Goal: Information Seeking & Learning: Learn about a topic

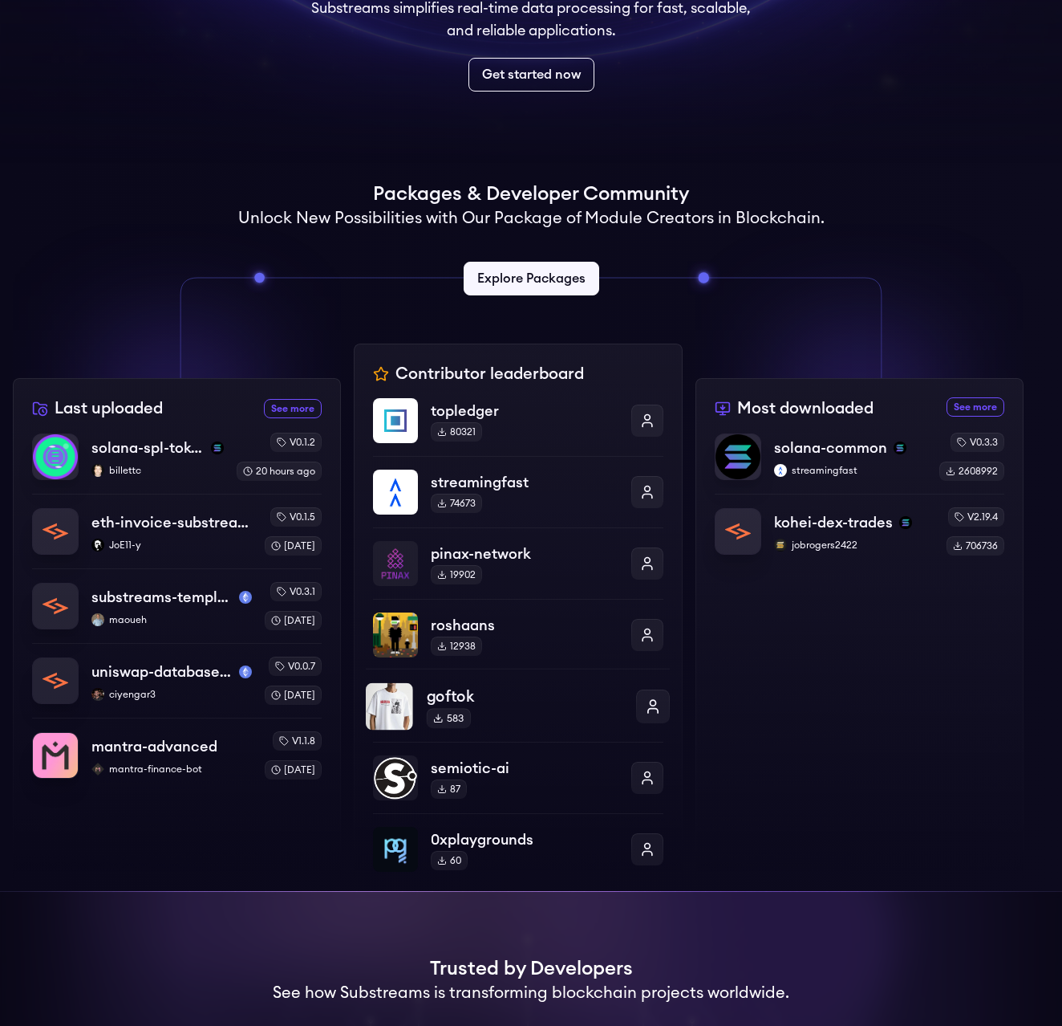
scroll to position [241, 0]
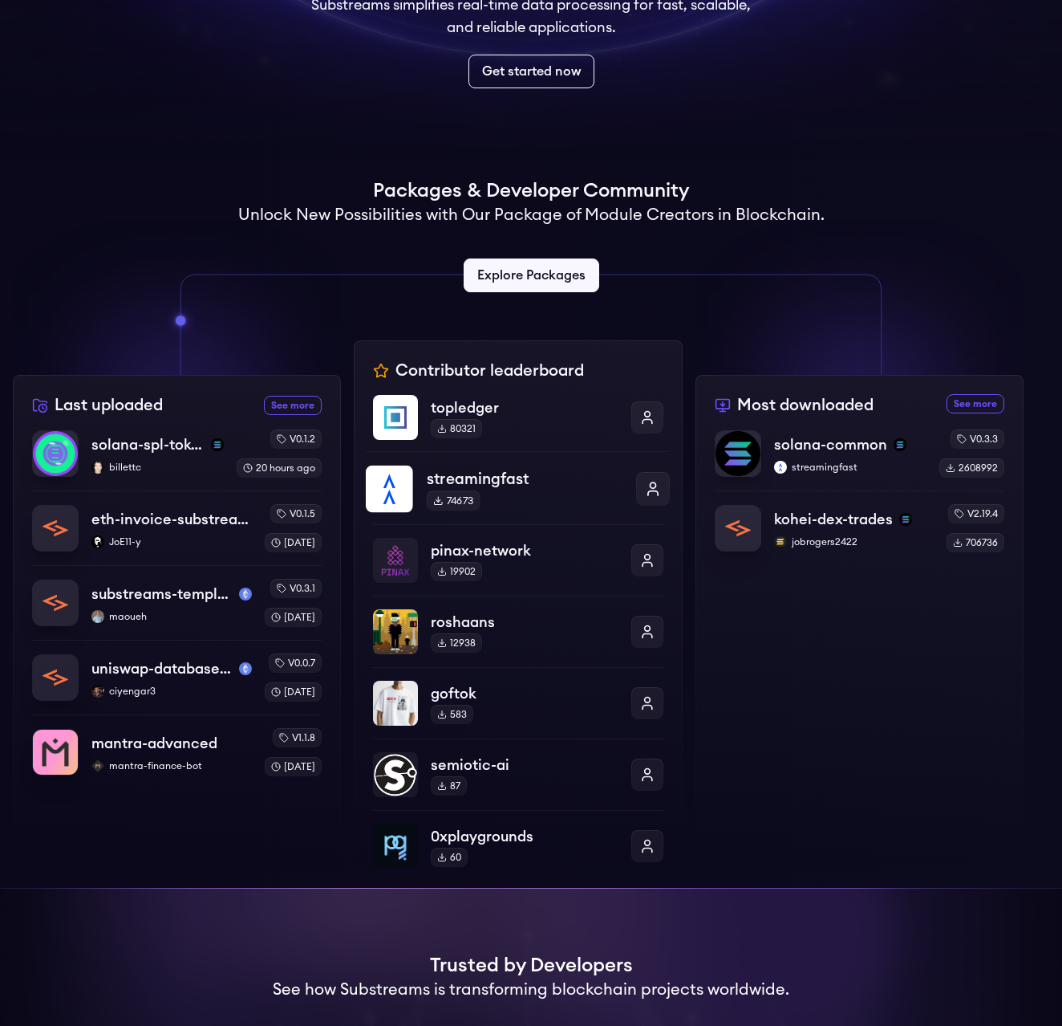
click at [403, 490] on img at bounding box center [389, 488] width 47 height 47
click at [483, 416] on p "topledger" at bounding box center [525, 406] width 197 height 23
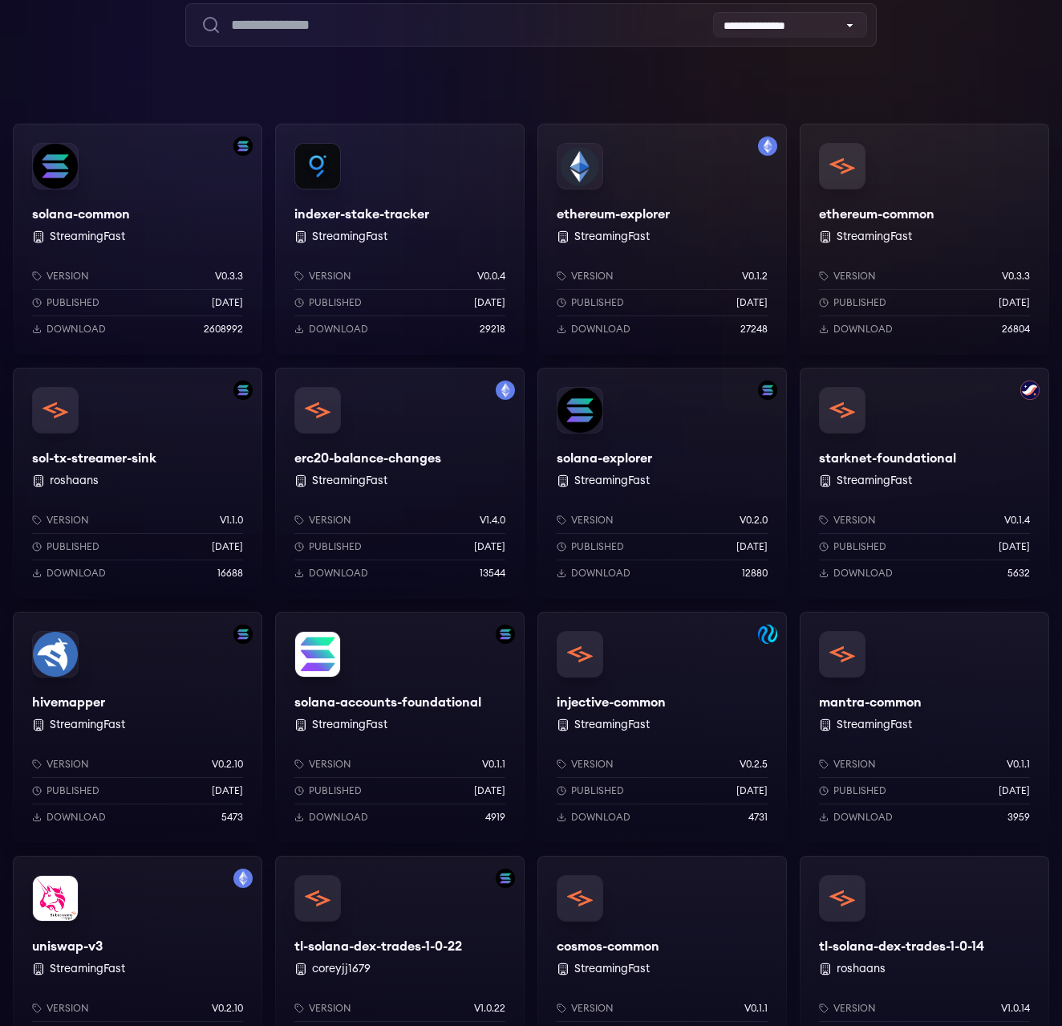
scroll to position [241, 0]
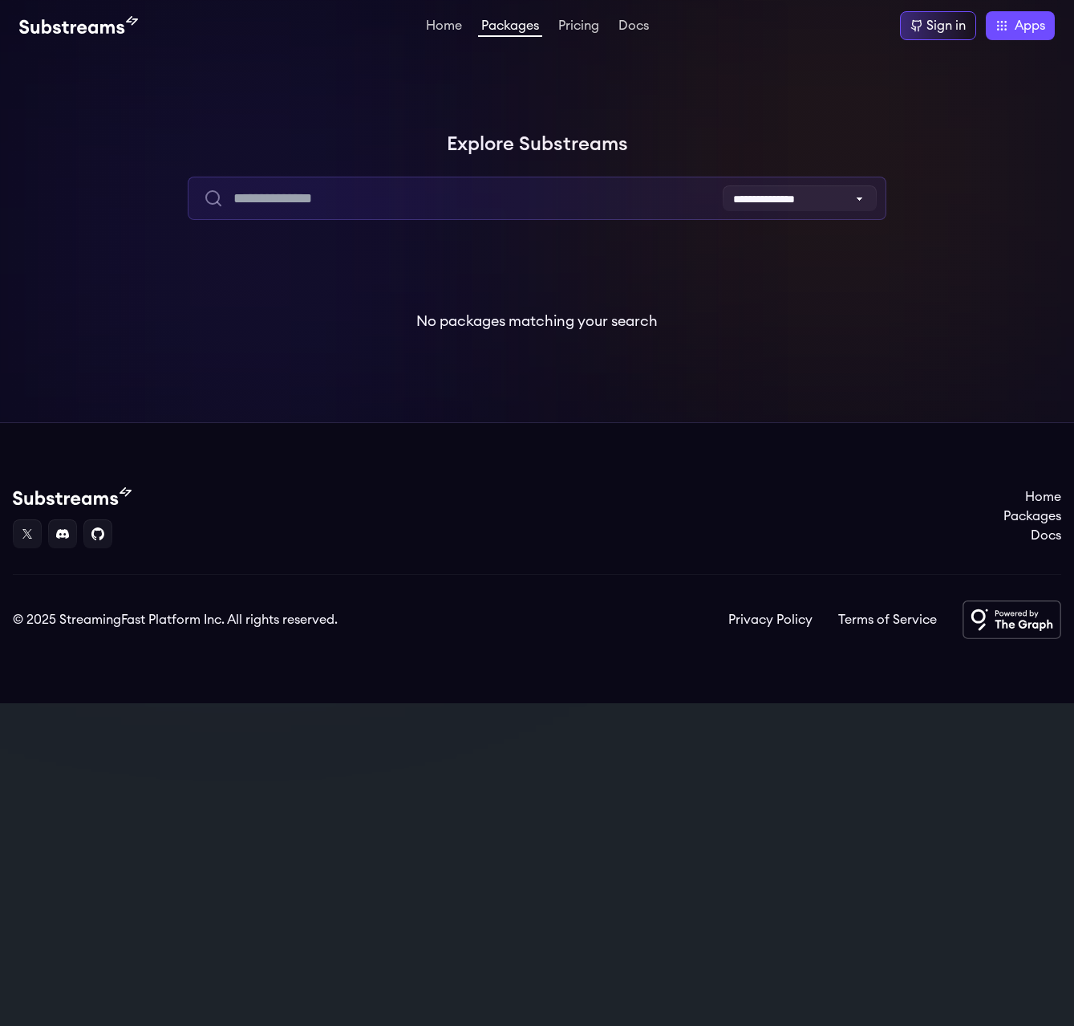
click at [394, 208] on input "text" at bounding box center [537, 198] width 699 height 43
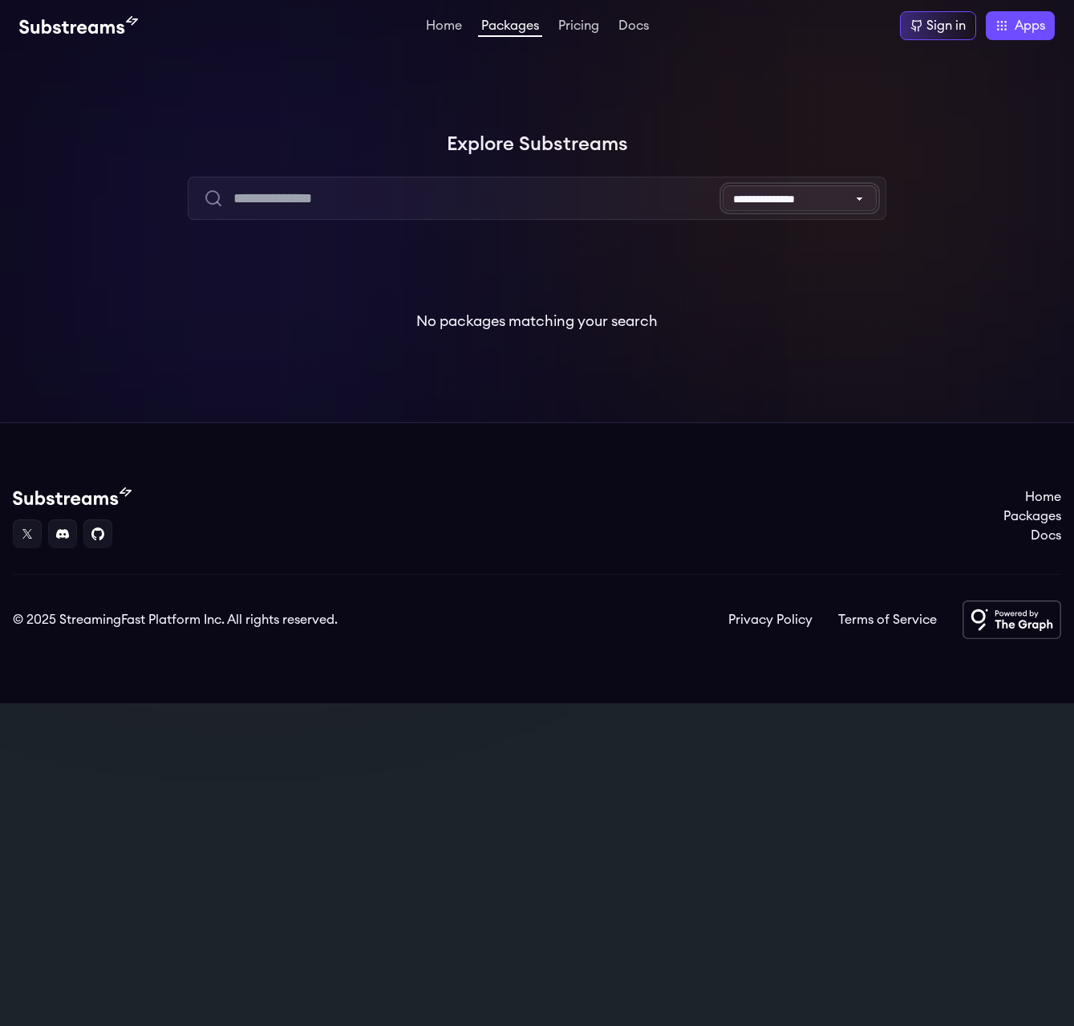
click at [792, 201] on select "**********" at bounding box center [800, 198] width 154 height 26
select select "**********"
click at [723, 185] on select "**********" at bounding box center [800, 198] width 154 height 26
click at [508, 29] on link "Packages" at bounding box center [510, 28] width 64 height 18
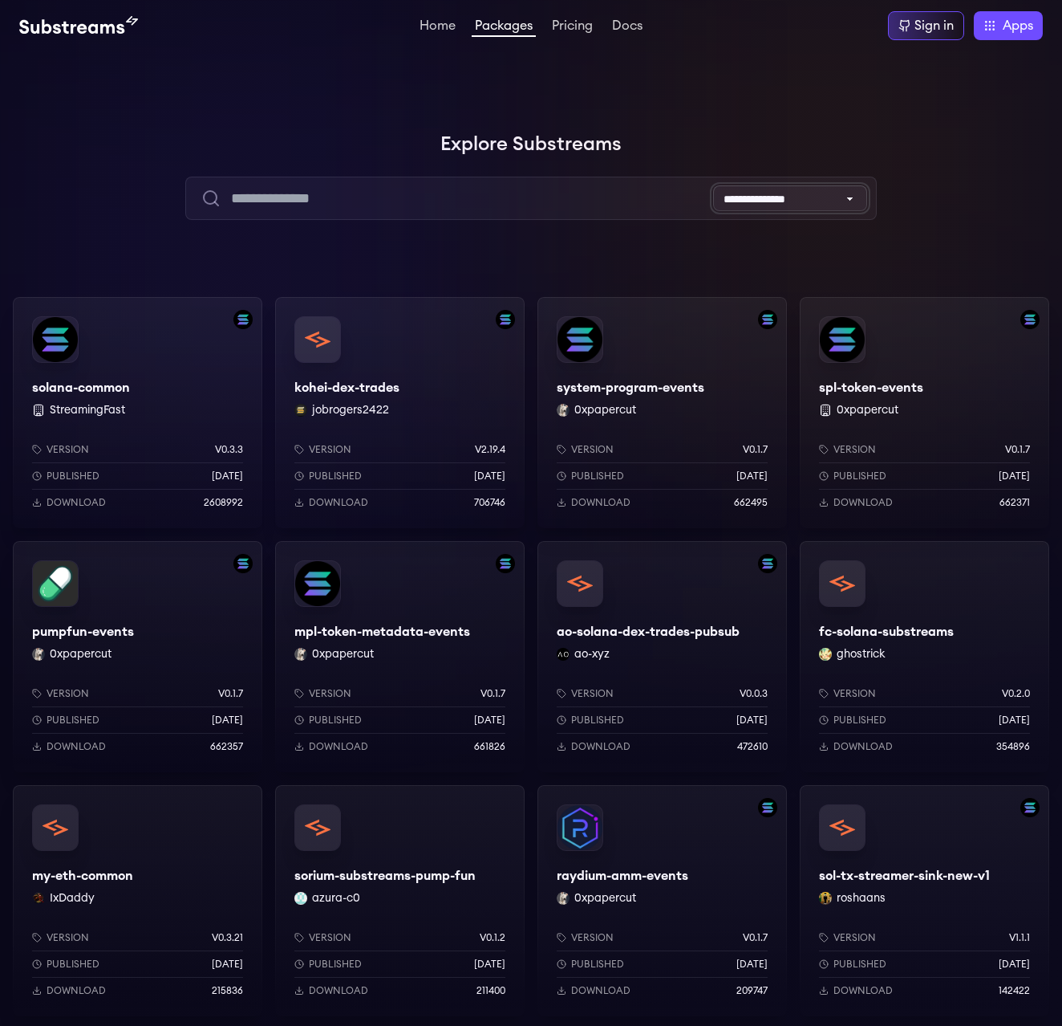
click at [759, 197] on select "**********" at bounding box center [790, 198] width 154 height 26
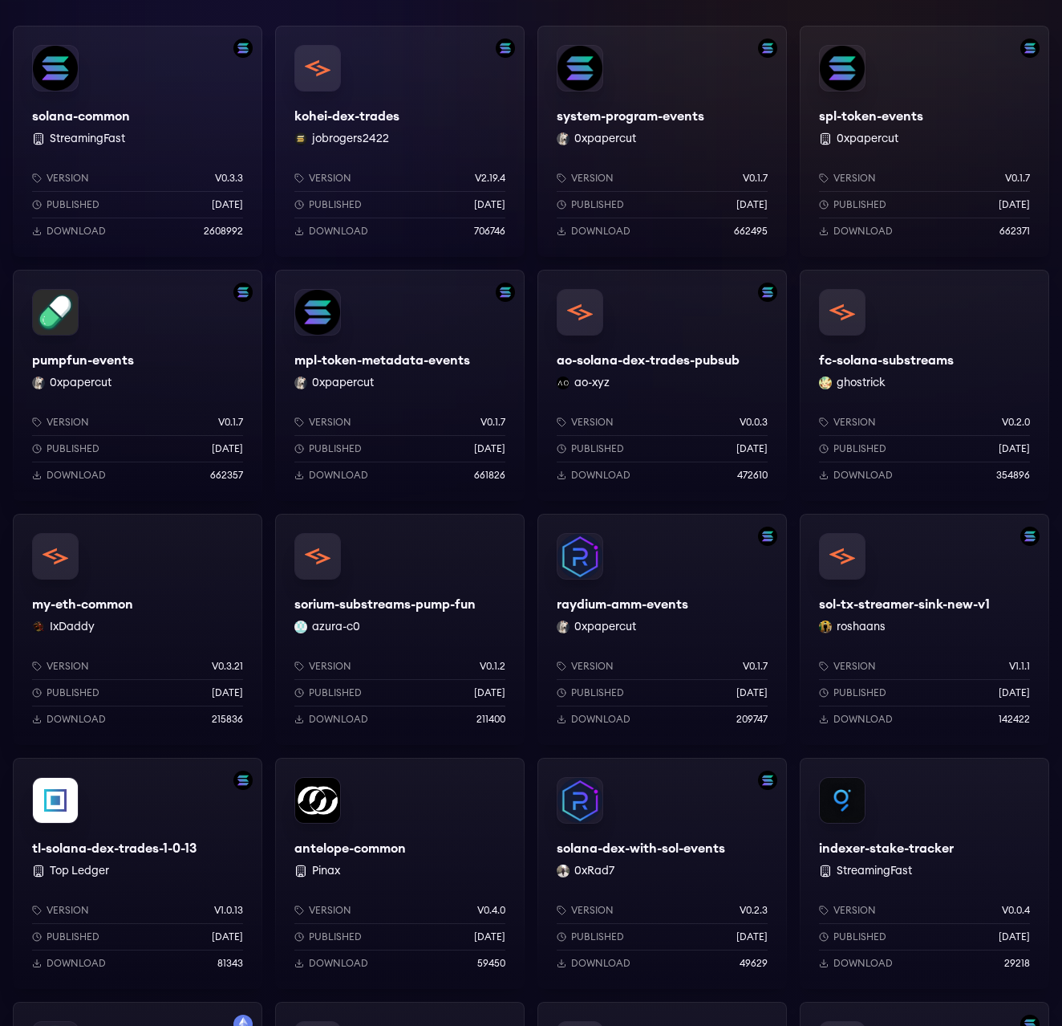
scroll to position [401, 0]
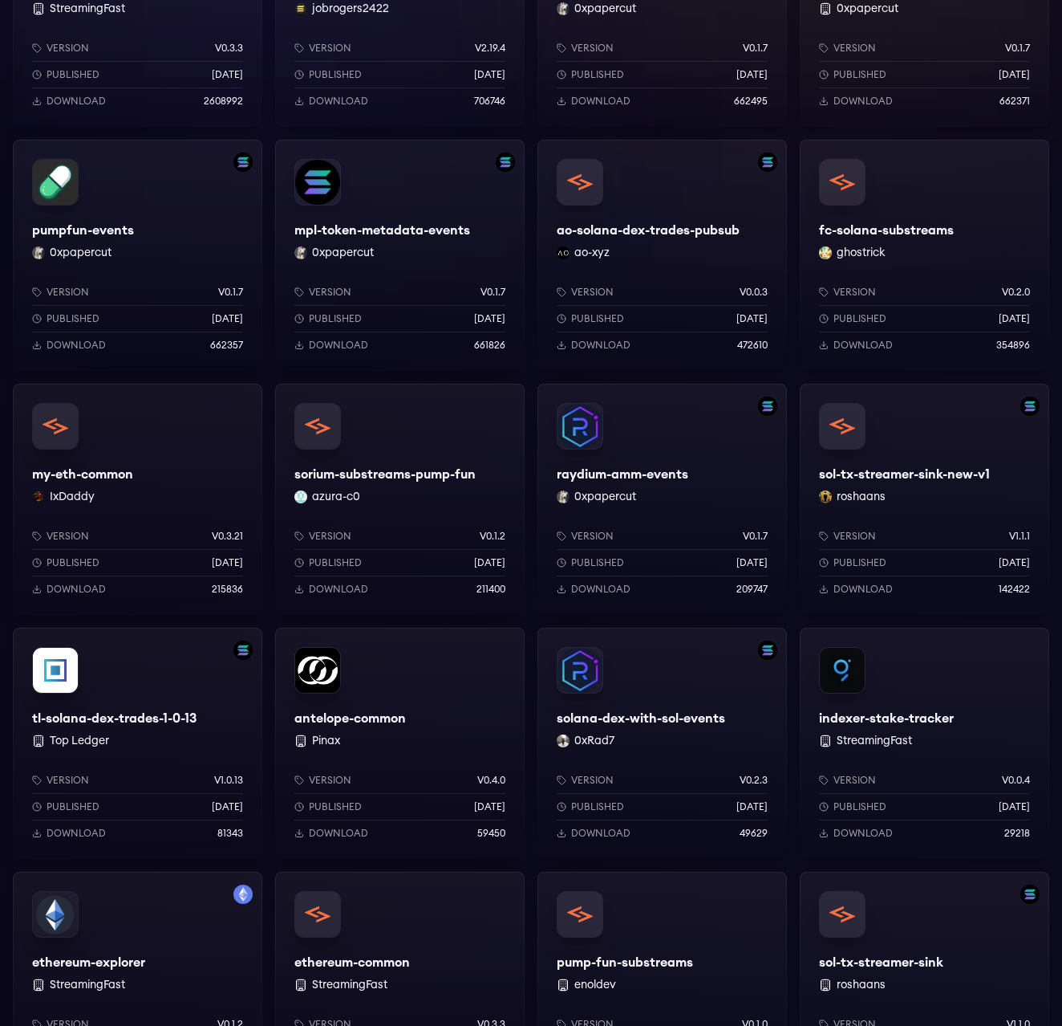
click at [192, 691] on div "tl-solana-dex-trades-1-0-13 Top Ledger Version v1.0.13 Published 1 years ago Do…" at bounding box center [138, 743] width 250 height 231
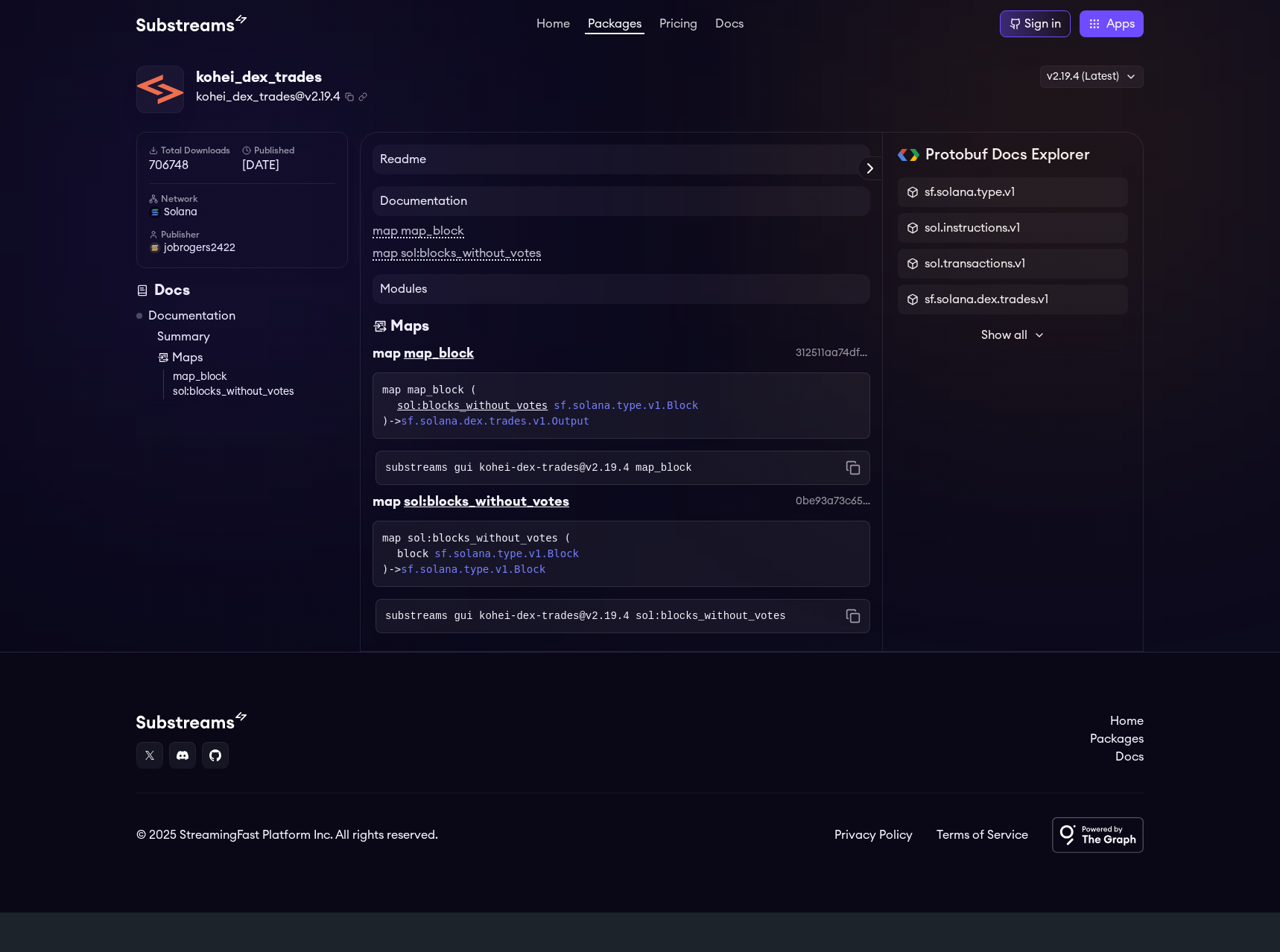
click at [450, 156] on h4 "Readme" at bounding box center [621, 160] width 498 height 30
click at [473, 205] on h4 "Documentation" at bounding box center [621, 201] width 498 height 30
drag, startPoint x: 197, startPoint y: 71, endPoint x: 324, endPoint y: 81, distance: 127.4
click at [324, 81] on div "kohei_dex_trades" at bounding box center [281, 77] width 172 height 20
copy div "kohei_dex_trades"
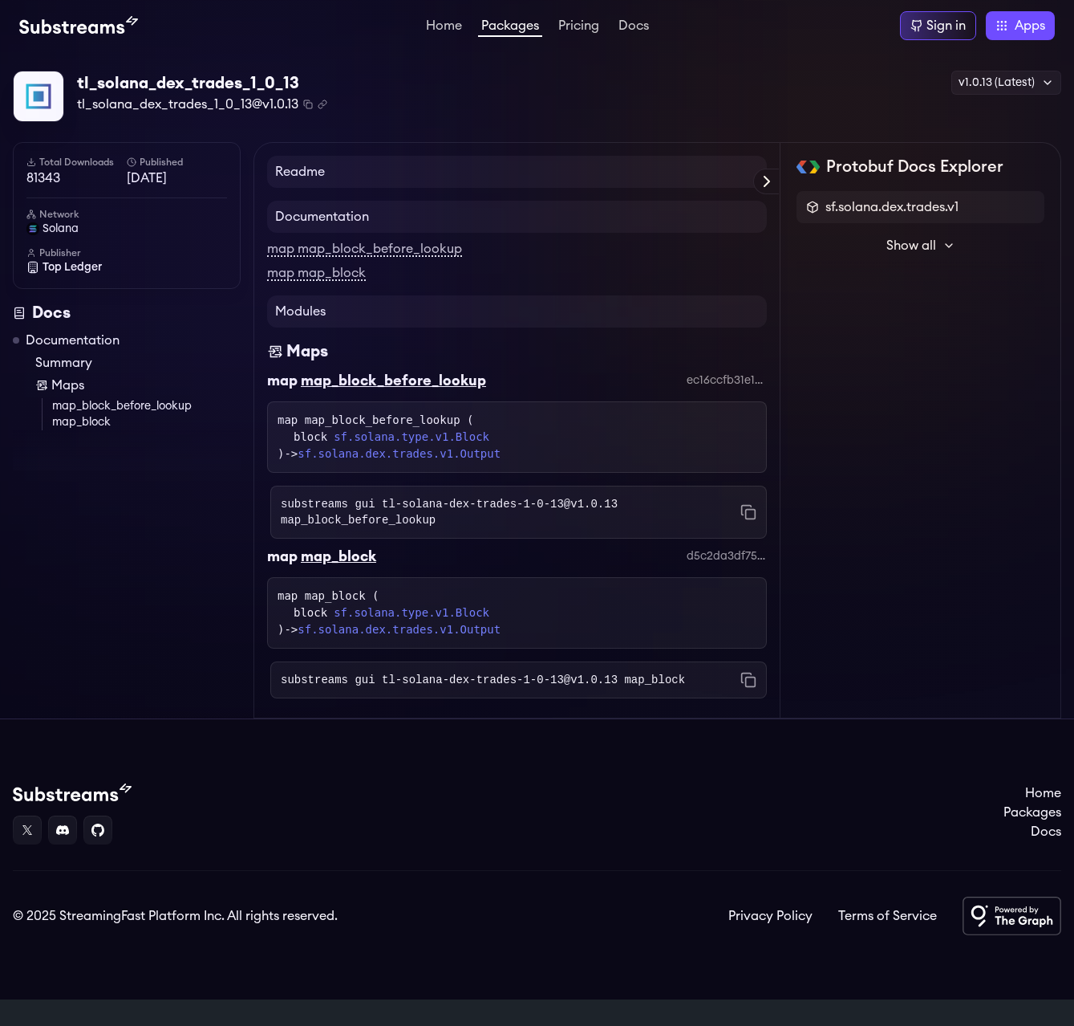
click at [947, 246] on icon at bounding box center [949, 245] width 13 height 13
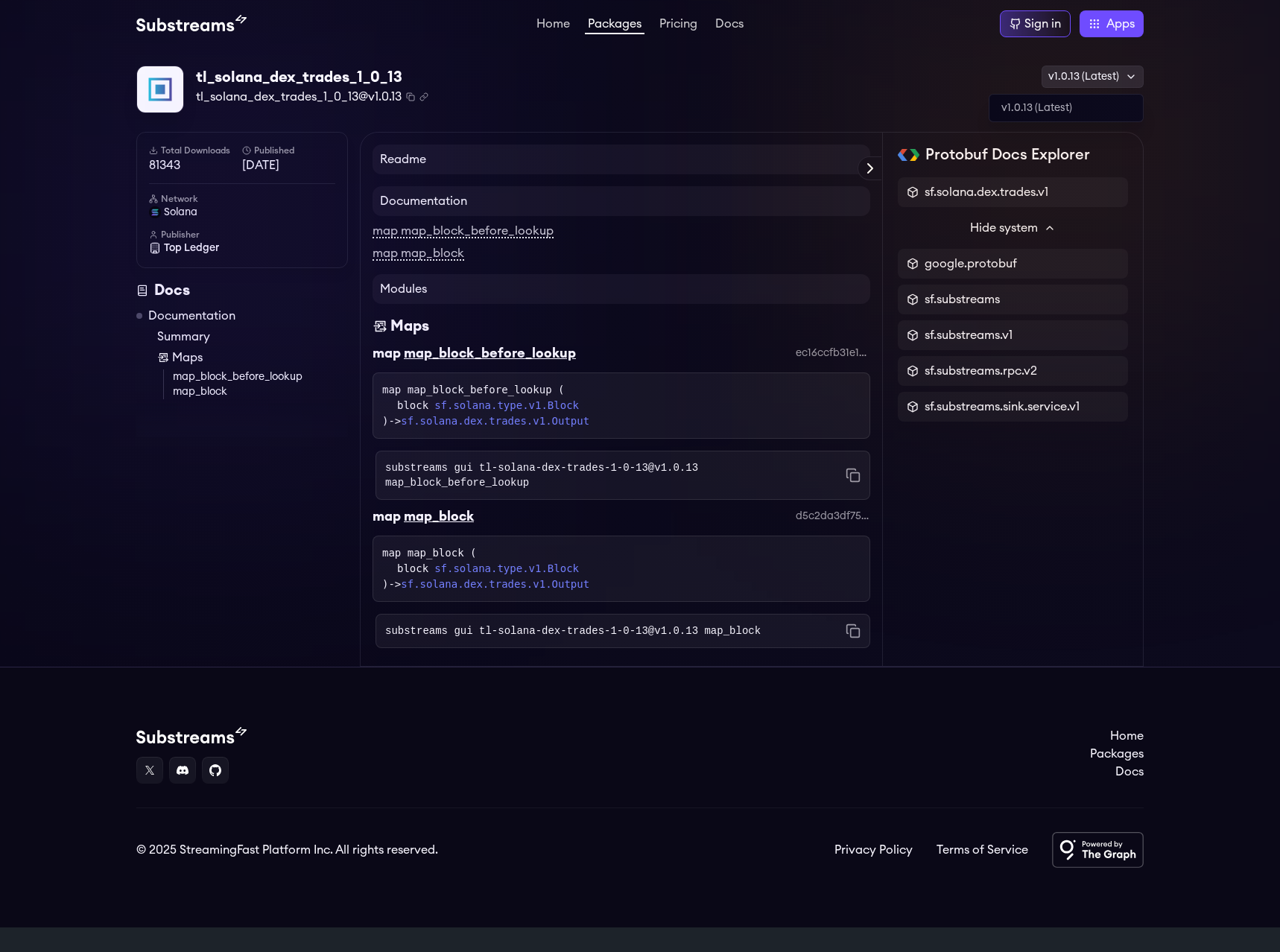
click at [997, 75] on div "v1.0.13 (Latest)" at bounding box center [1093, 77] width 102 height 22
click at [997, 71] on div "v1.0.13 (Latest)" at bounding box center [1093, 77] width 102 height 22
click at [997, 72] on icon at bounding box center [1131, 76] width 12 height 12
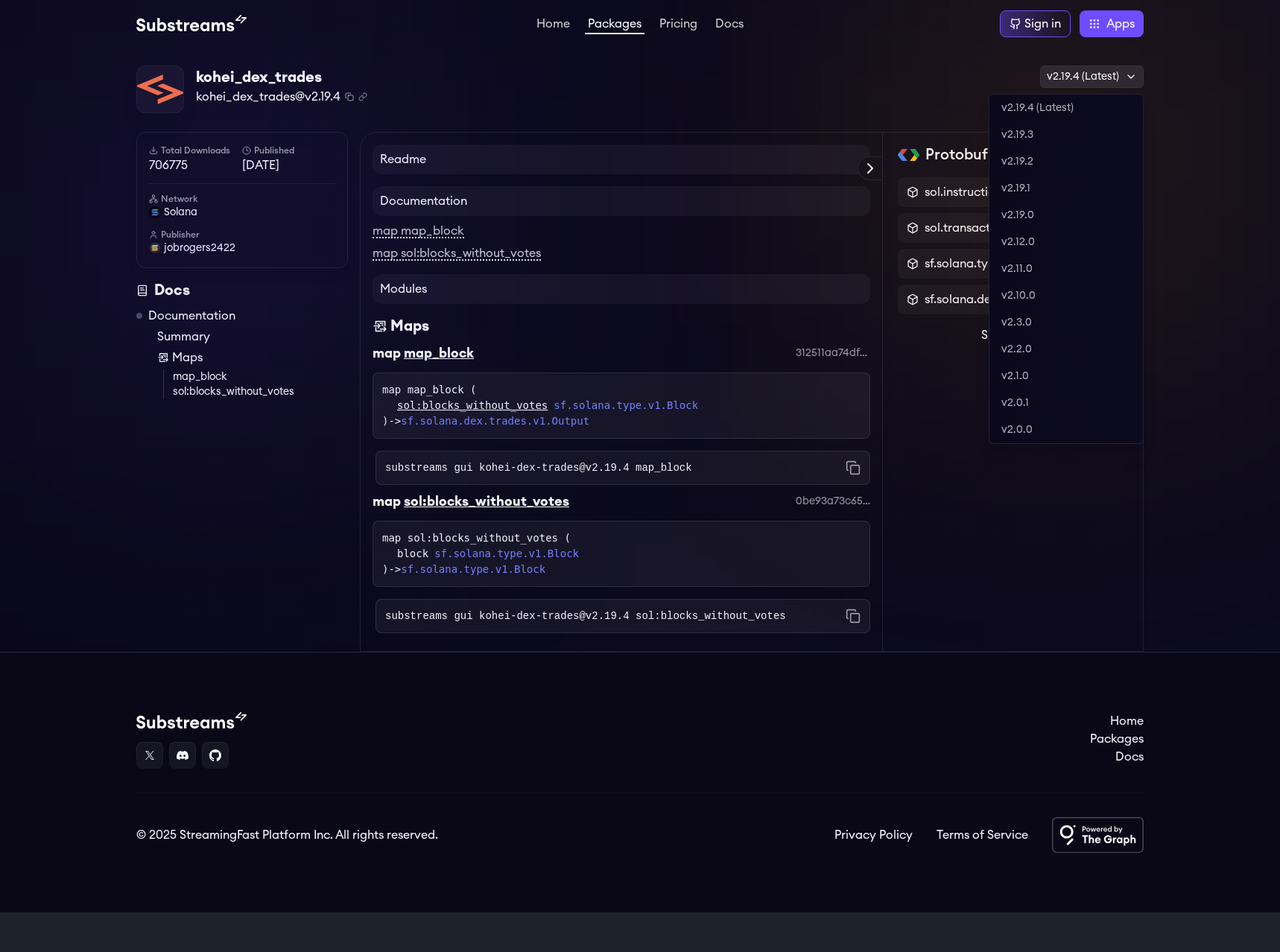
click at [1107, 77] on div "v2.19.4 (Latest)" at bounding box center [1092, 77] width 104 height 22
